Goal: Transaction & Acquisition: Purchase product/service

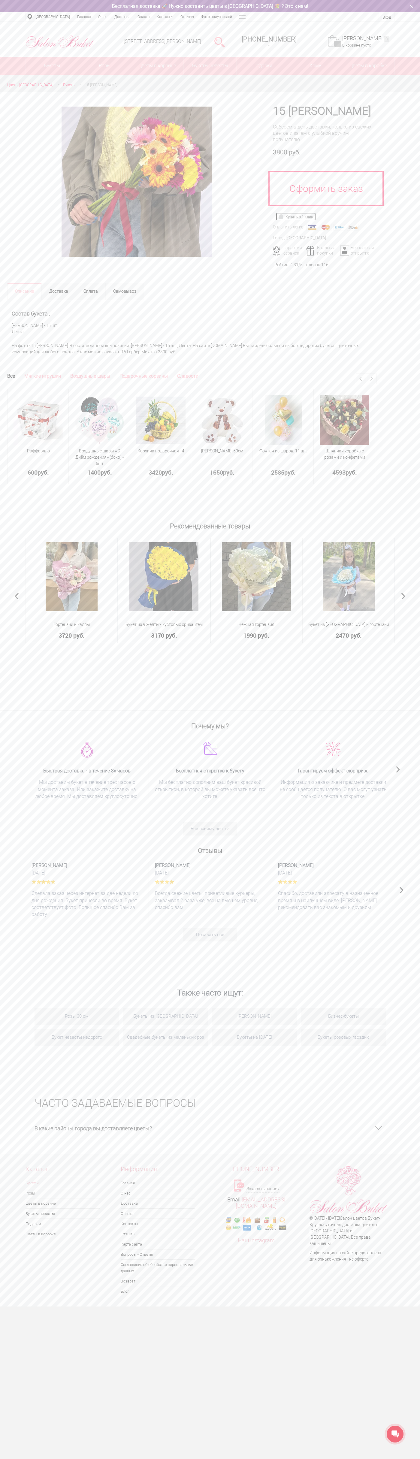
click at [282, 216] on img at bounding box center [282, 216] width 7 height 5
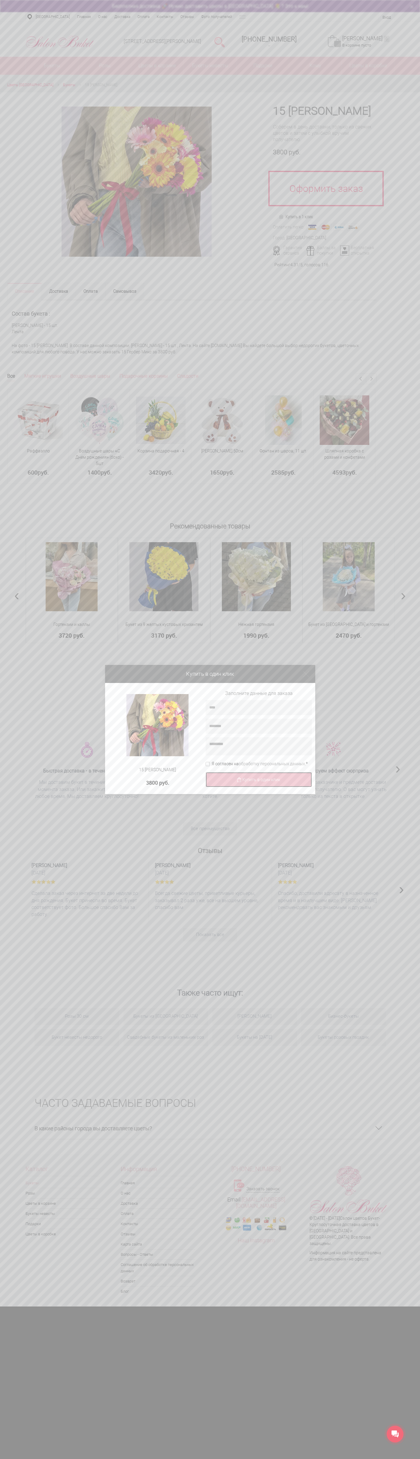
click at [239, 779] on img at bounding box center [239, 779] width 5 height 5
type input "**********"
click at [306, 674] on link at bounding box center [306, 674] width 6 height 6
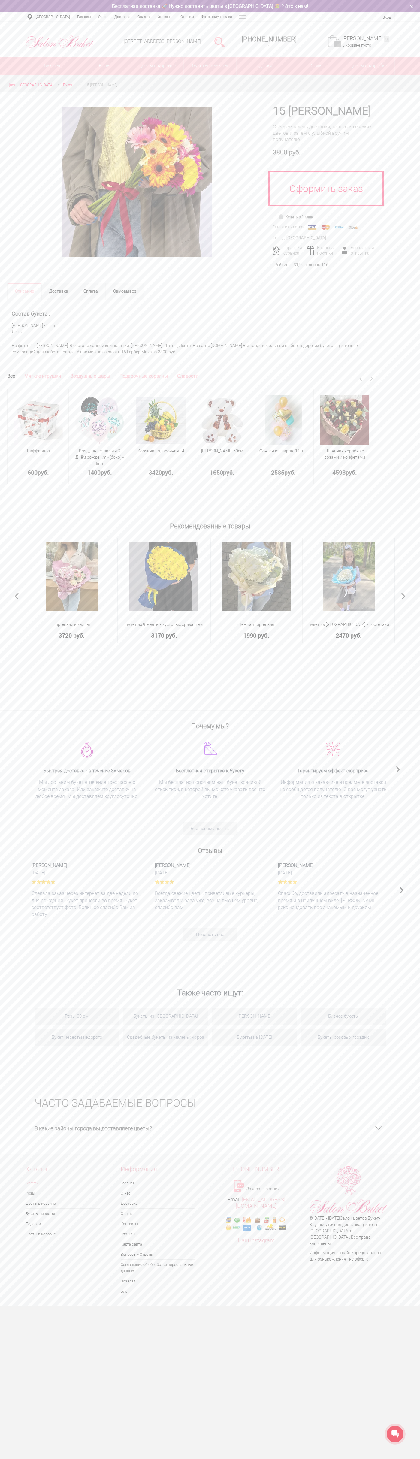
click at [172, 24] on div "[STREET_ADDRESS][PERSON_NAME] [PHONE_NUMBER] [PHONE_NUMBER] Заказать обратный з…" at bounding box center [210, 39] width 420 height 35
click at [401, 1306] on html "[PERSON_NAME] НН WhatsApp Салон цветов "Букет" Доставка цветов [GEOGRAPHIC_DATA…" at bounding box center [210, 653] width 420 height 1306
click at [417, 1306] on html "[PERSON_NAME] НН WhatsApp Салон цветов "Букет" Доставка цветов [GEOGRAPHIC_DATA…" at bounding box center [210, 653] width 420 height 1306
click at [7, 1128] on section "ЧАСТО ЗАДАВАЕМЫЕ ВОПРОСЫ В какие районы города вы доставляете цветы? Автозаводс…" at bounding box center [210, 1115] width 420 height 78
